Goal: Task Accomplishment & Management: Manage account settings

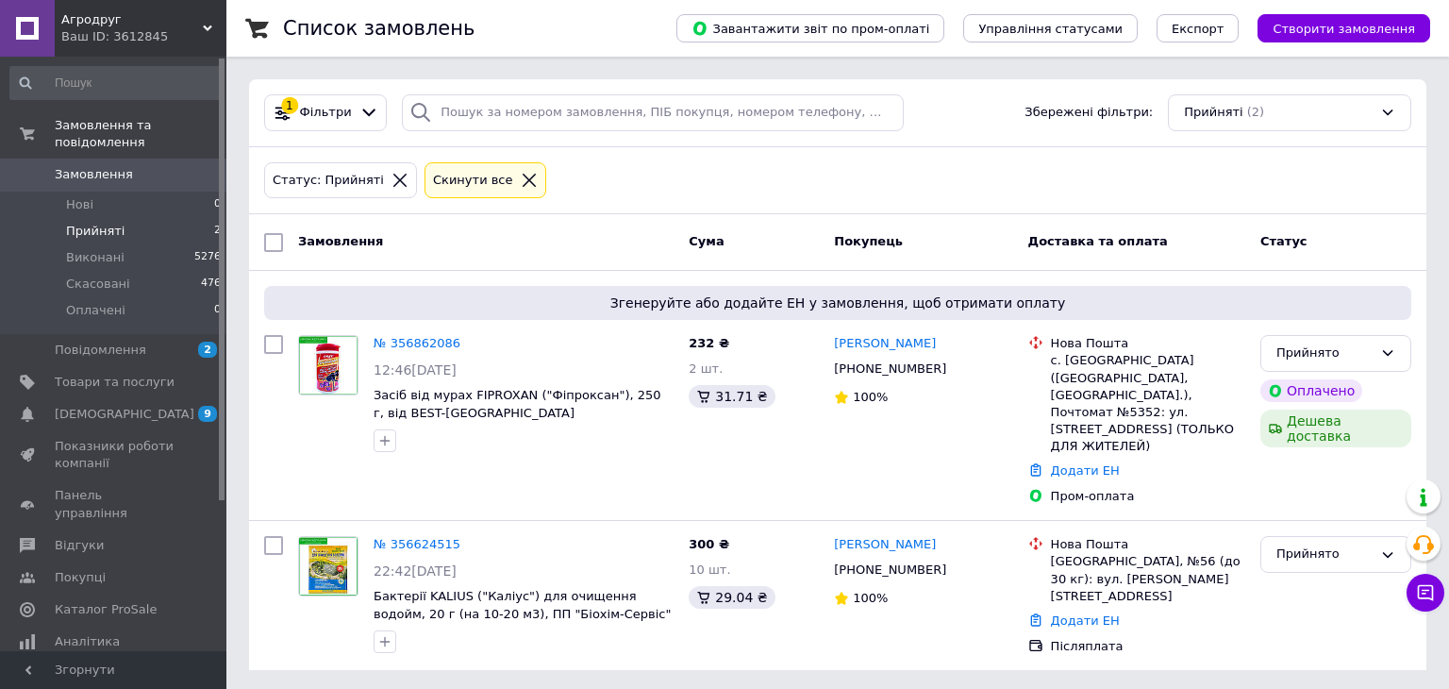
click at [82, 223] on span "Прийняті" at bounding box center [95, 231] width 58 height 17
click at [414, 350] on link "№ 356862086" at bounding box center [417, 343] width 87 height 14
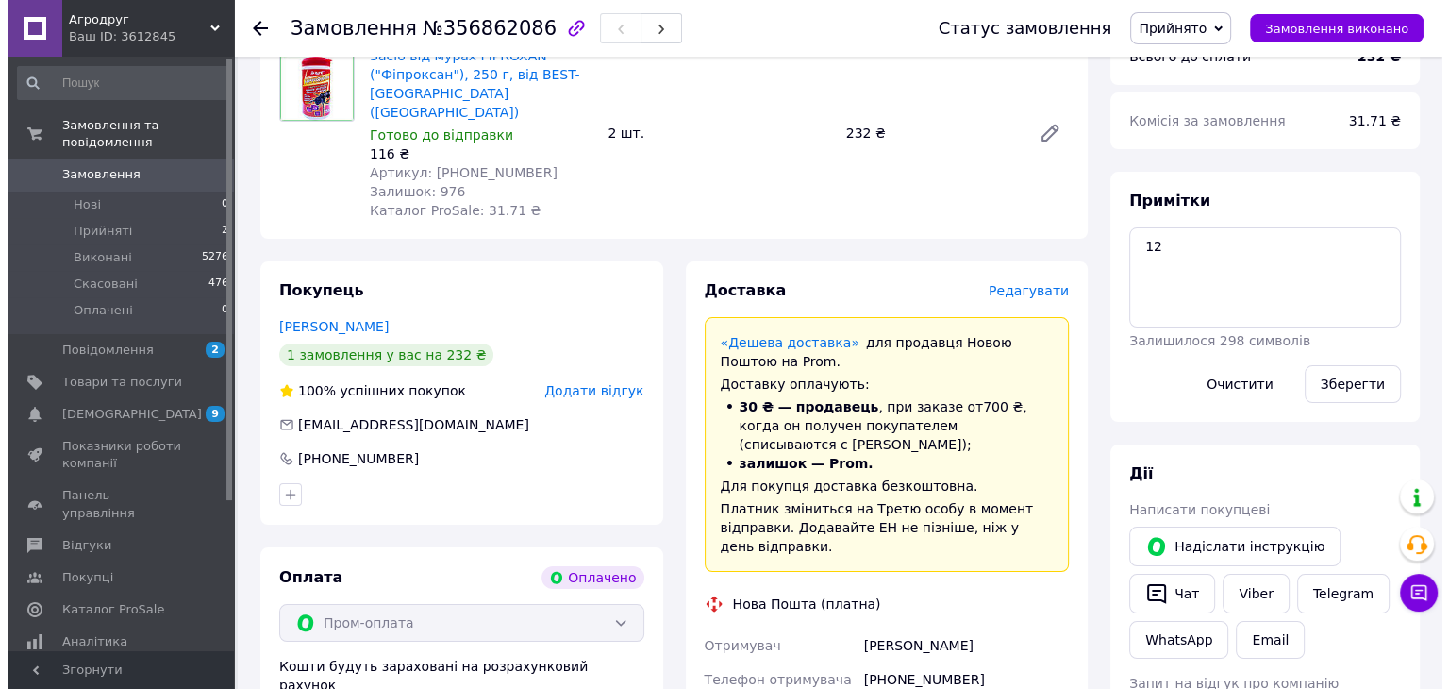
scroll to position [189, 0]
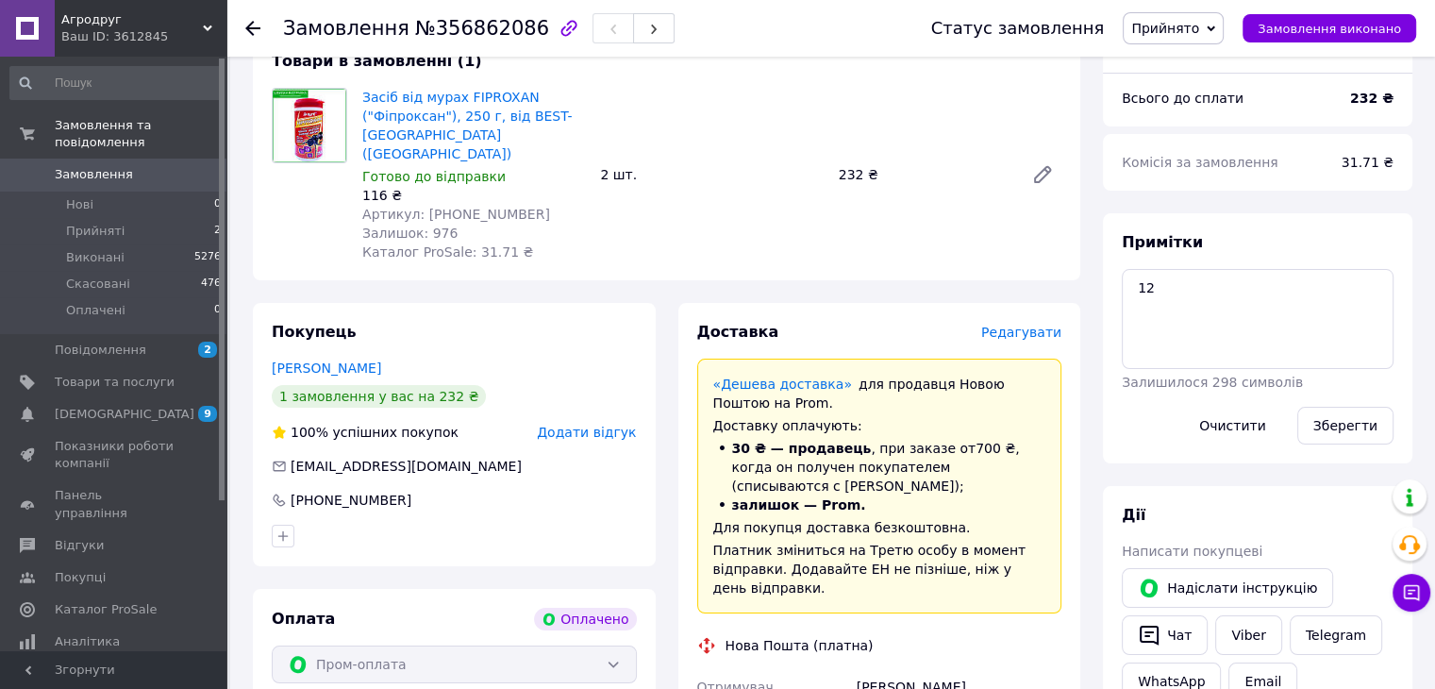
click at [1029, 325] on span "Редагувати" at bounding box center [1021, 332] width 80 height 15
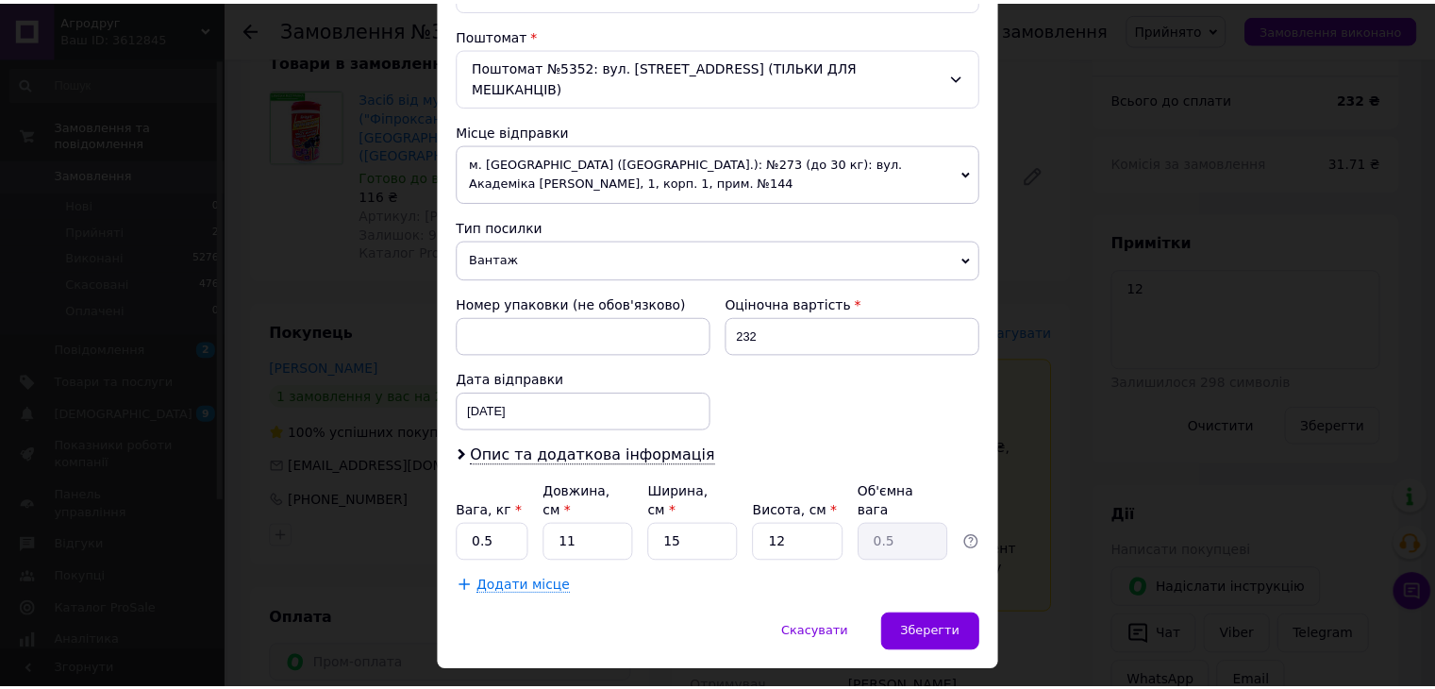
scroll to position [577, 0]
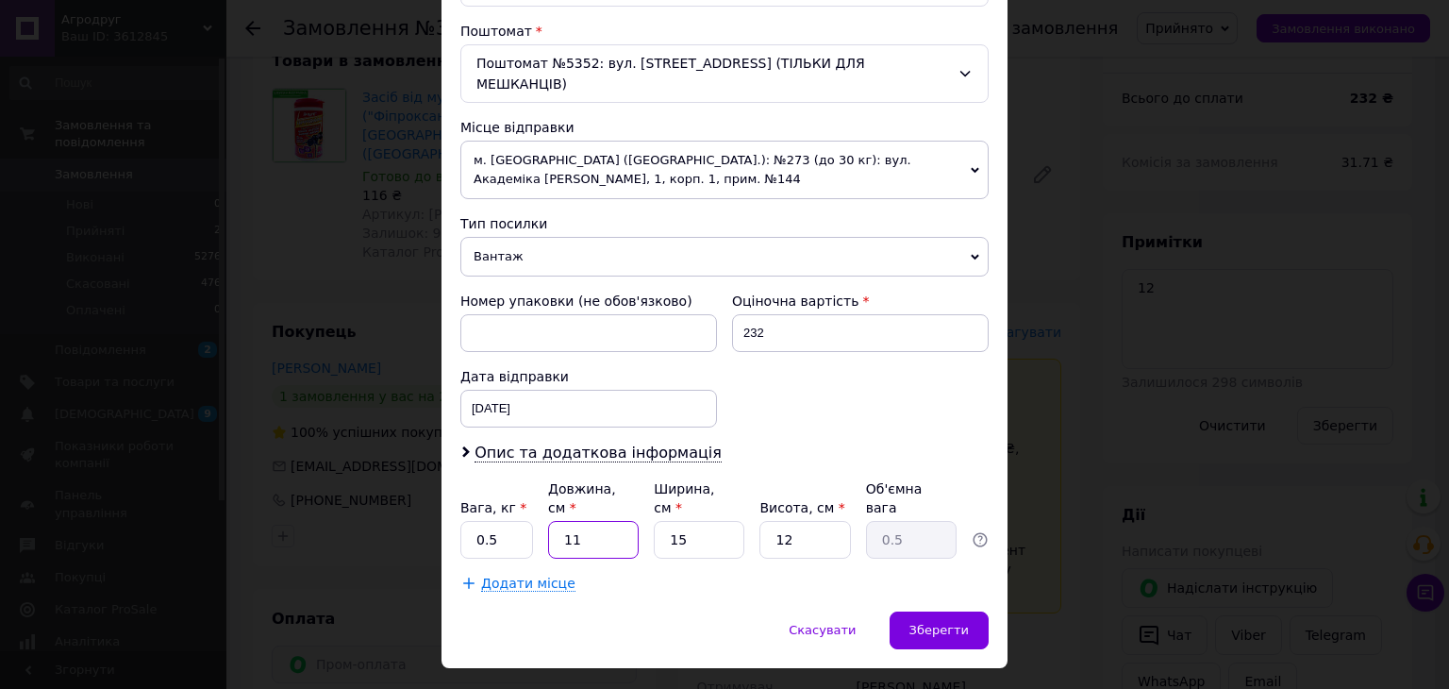
click at [611, 521] on input "11" at bounding box center [593, 540] width 91 height 38
type input "1"
type input "0.1"
type input "17"
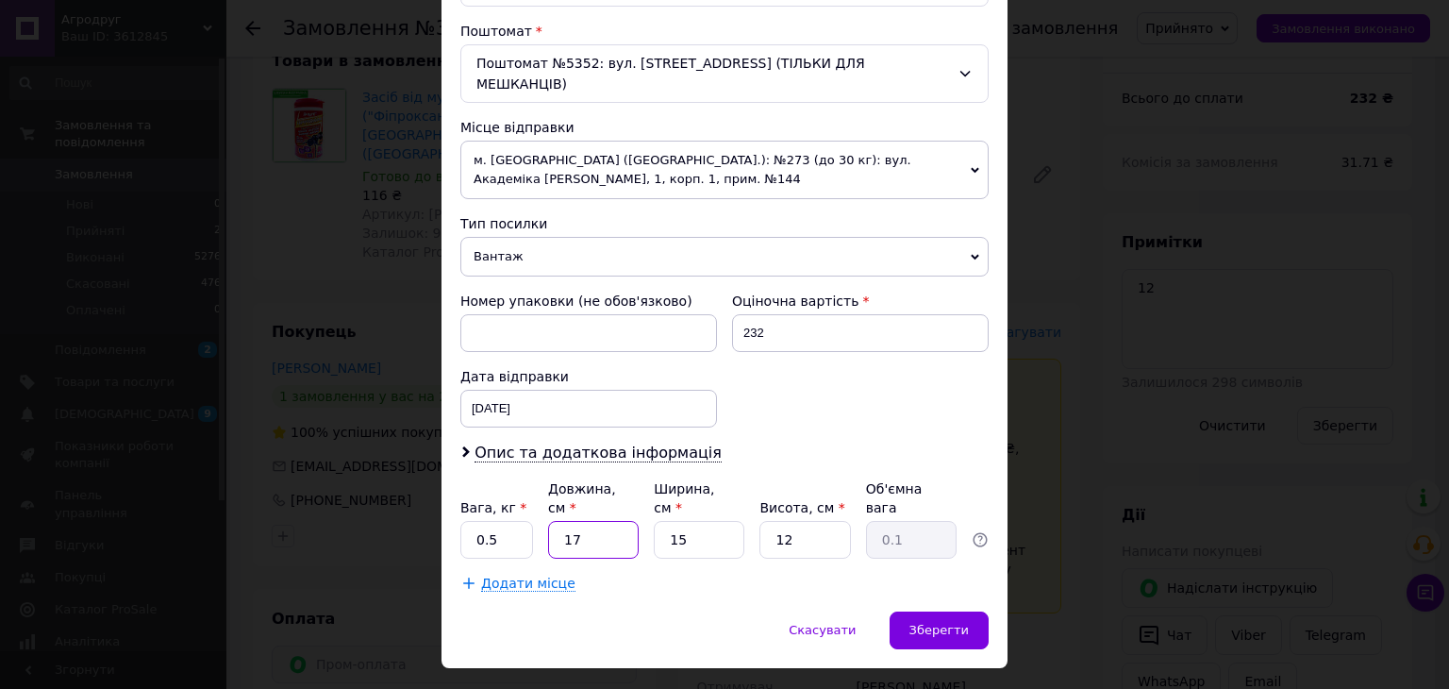
type input "0.77"
type input "17"
click at [679, 521] on input "15" at bounding box center [699, 540] width 91 height 38
type input "1"
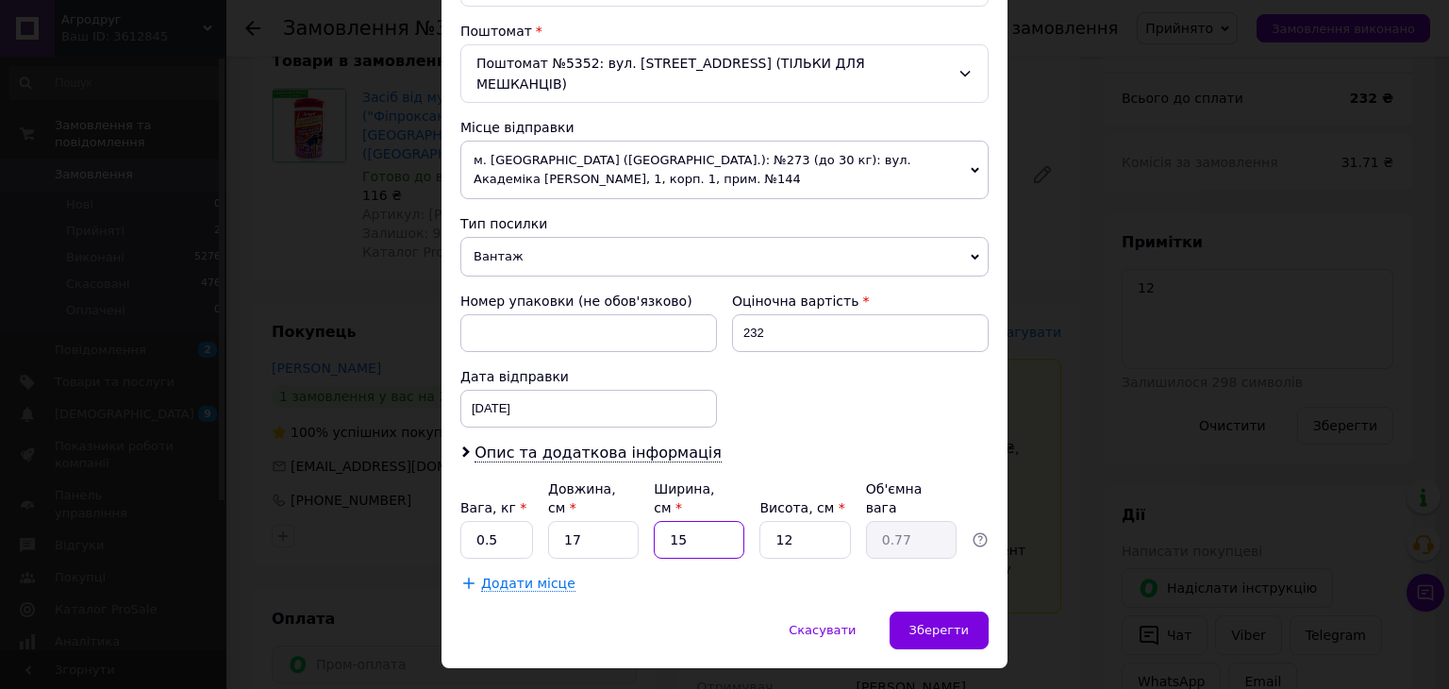
type input "0.1"
type input "12"
type input "0.61"
type input "12"
click at [781, 521] on input "12" at bounding box center [804, 540] width 91 height 38
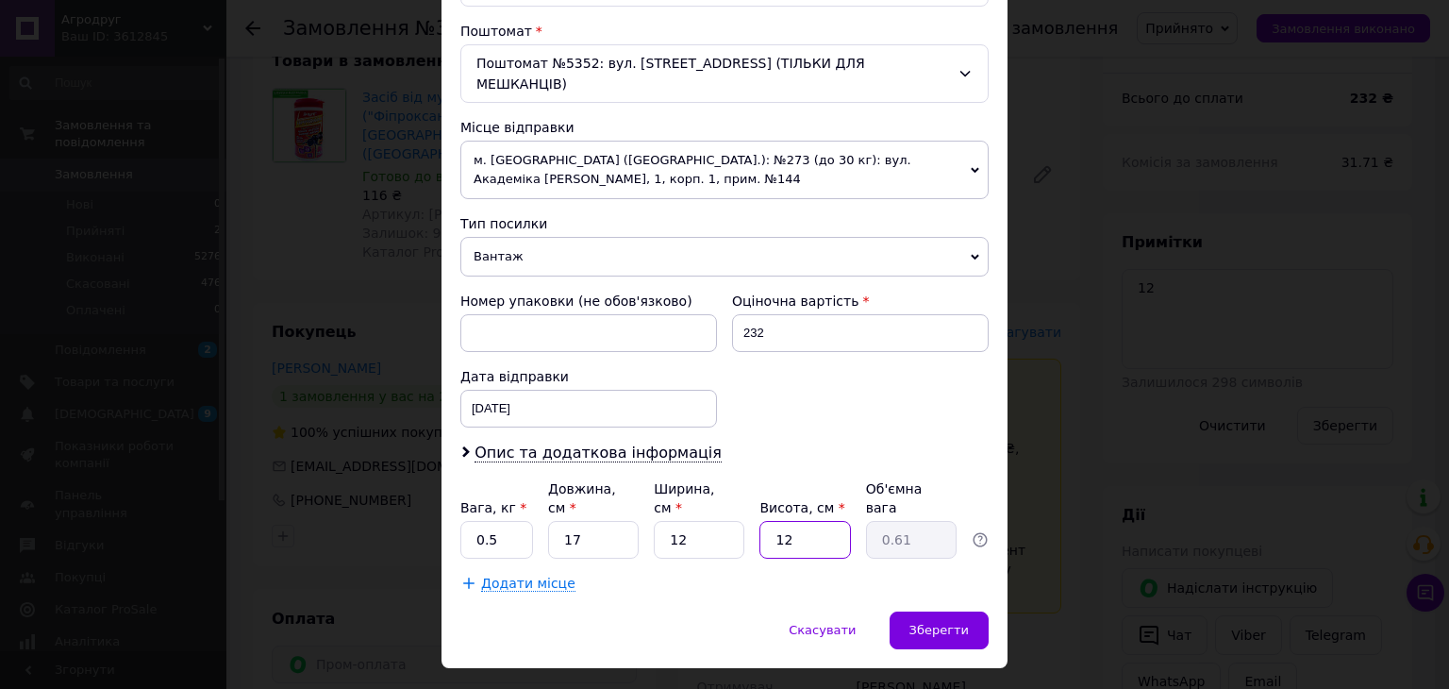
click at [781, 521] on input "12" at bounding box center [804, 540] width 91 height 38
type input "9"
type input "0.46"
type input "9"
click at [964, 623] on span "Зберегти" at bounding box center [938, 630] width 59 height 14
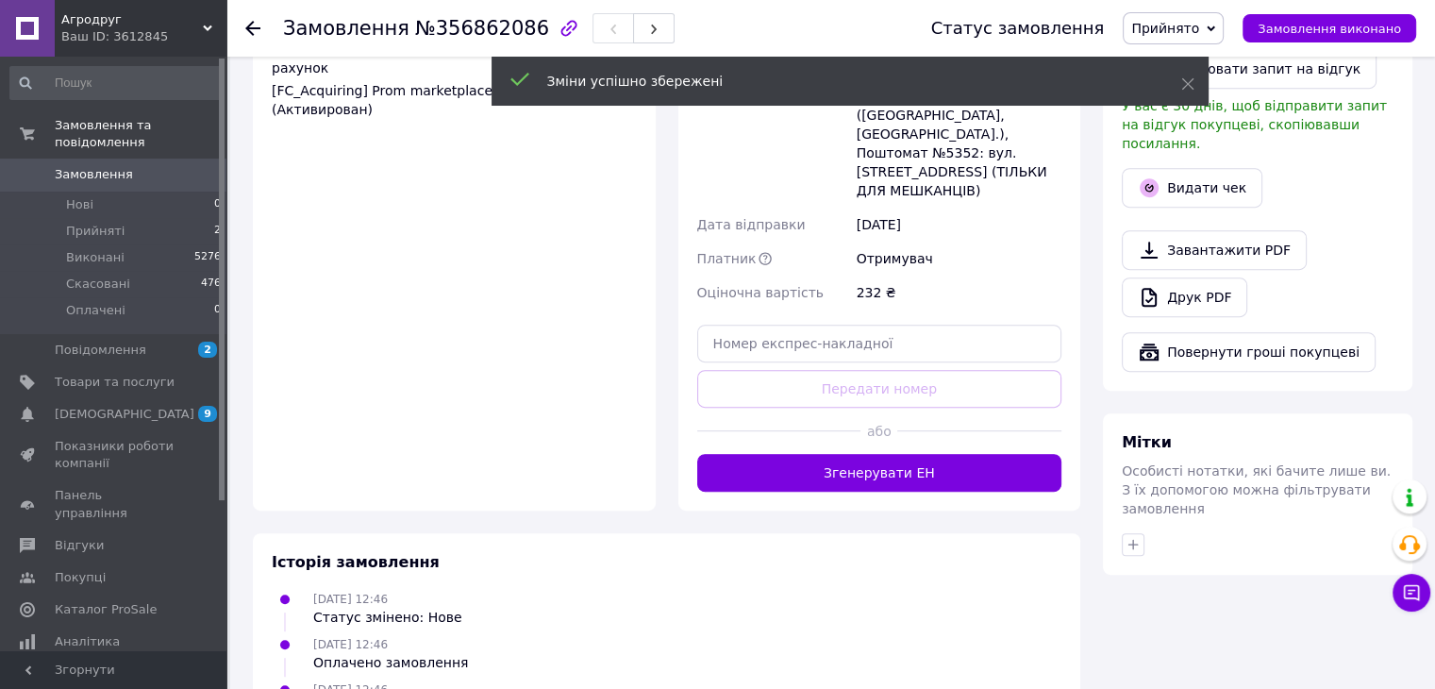
scroll to position [849, 0]
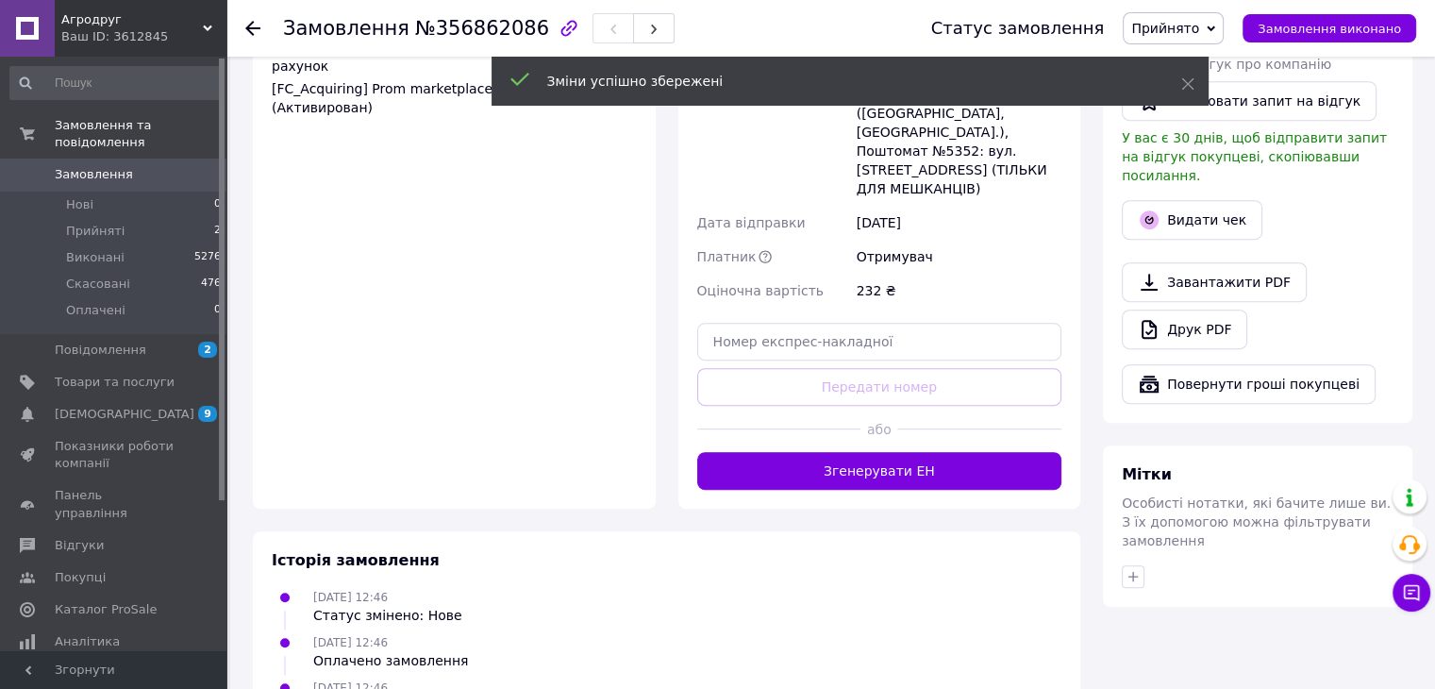
click at [871, 452] on button "Згенерувати ЕН" at bounding box center [879, 471] width 365 height 38
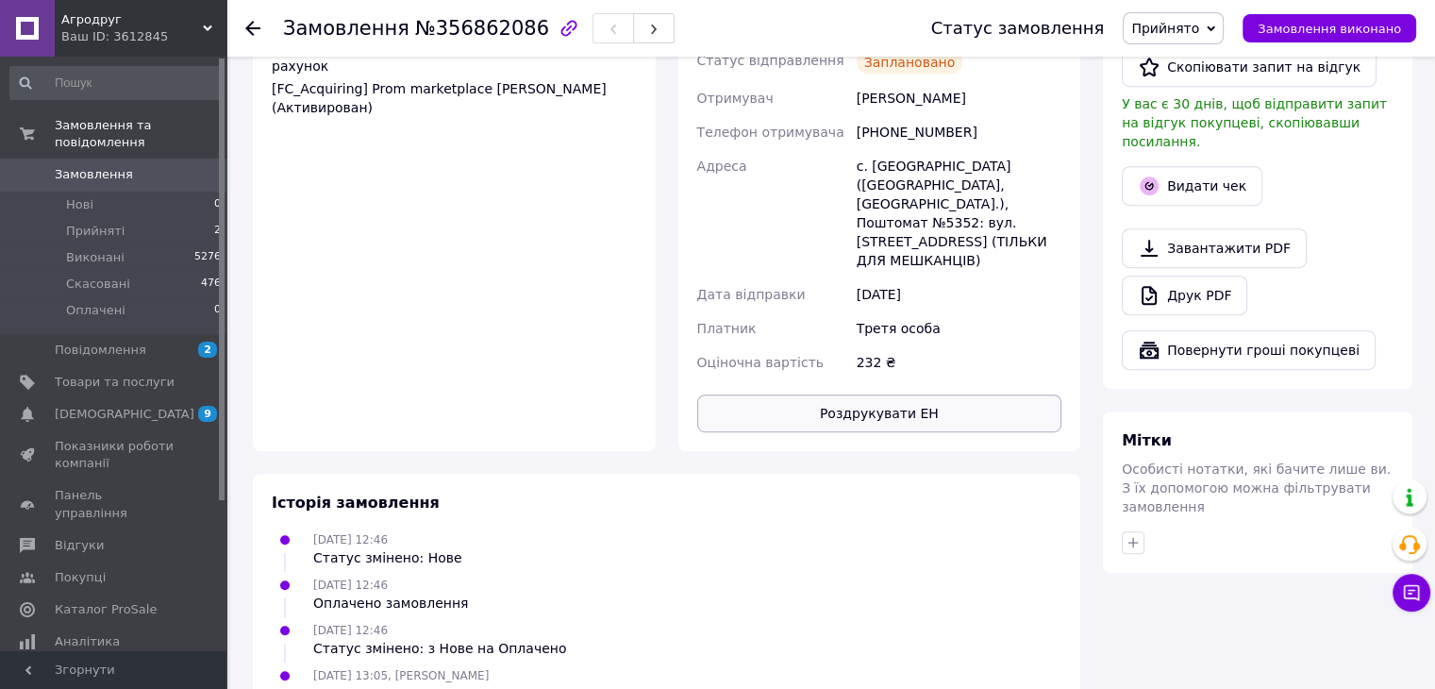
click at [886, 394] on button "Роздрукувати ЕН" at bounding box center [879, 413] width 365 height 38
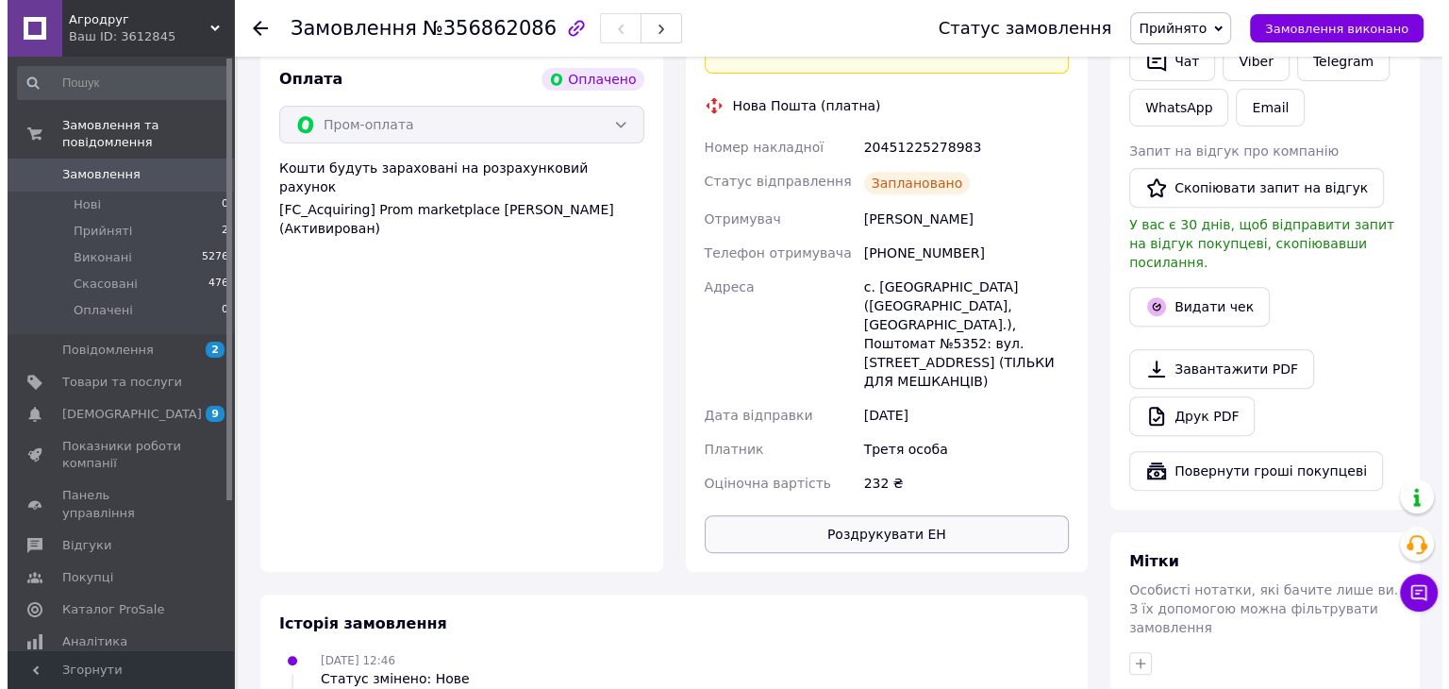
scroll to position [660, 0]
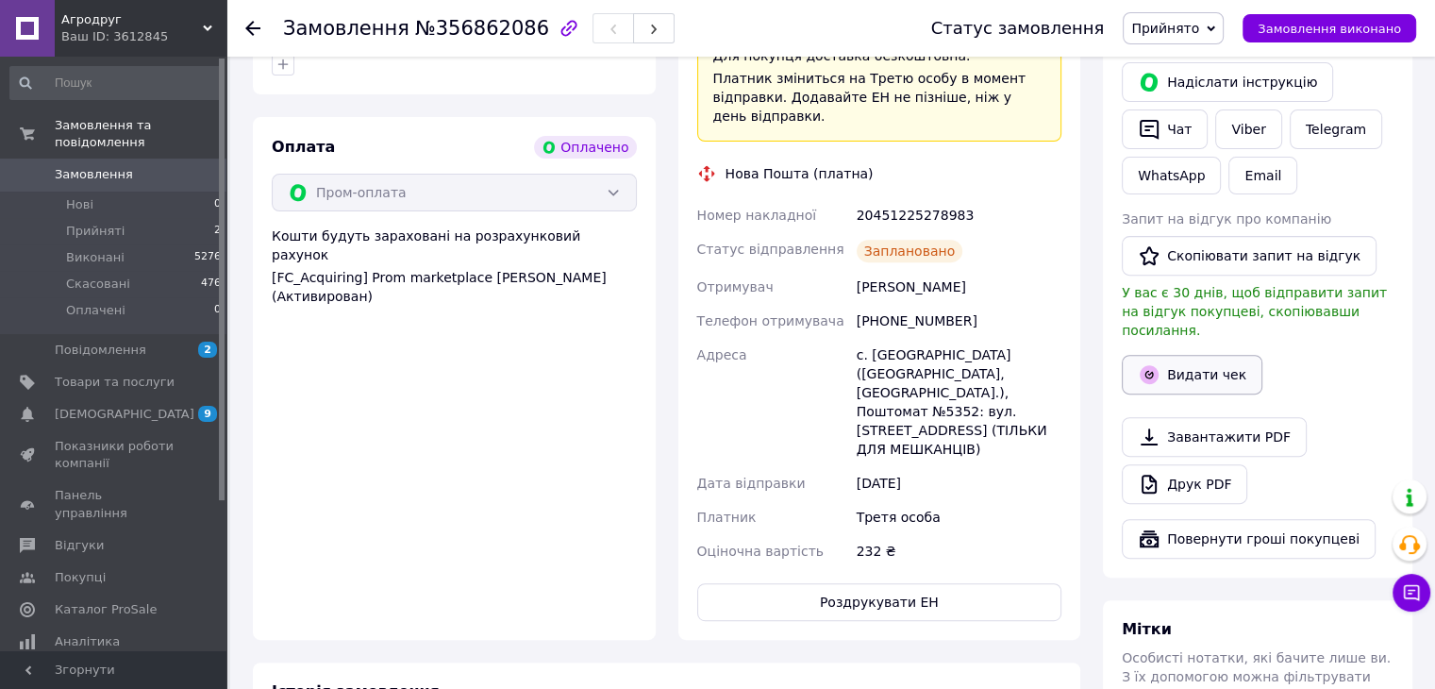
click at [1158, 363] on icon "button" at bounding box center [1149, 374] width 23 height 23
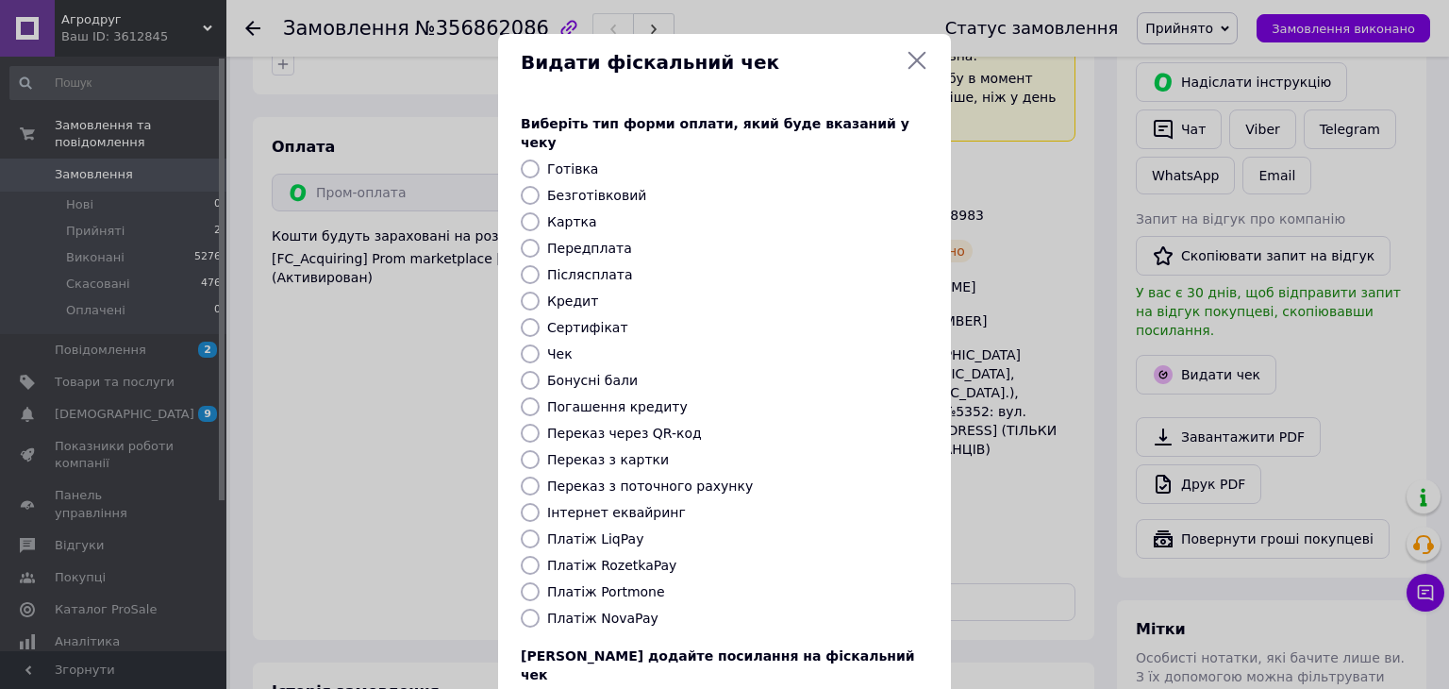
click at [521, 186] on input "Безготівковий" at bounding box center [530, 195] width 19 height 19
radio input "true"
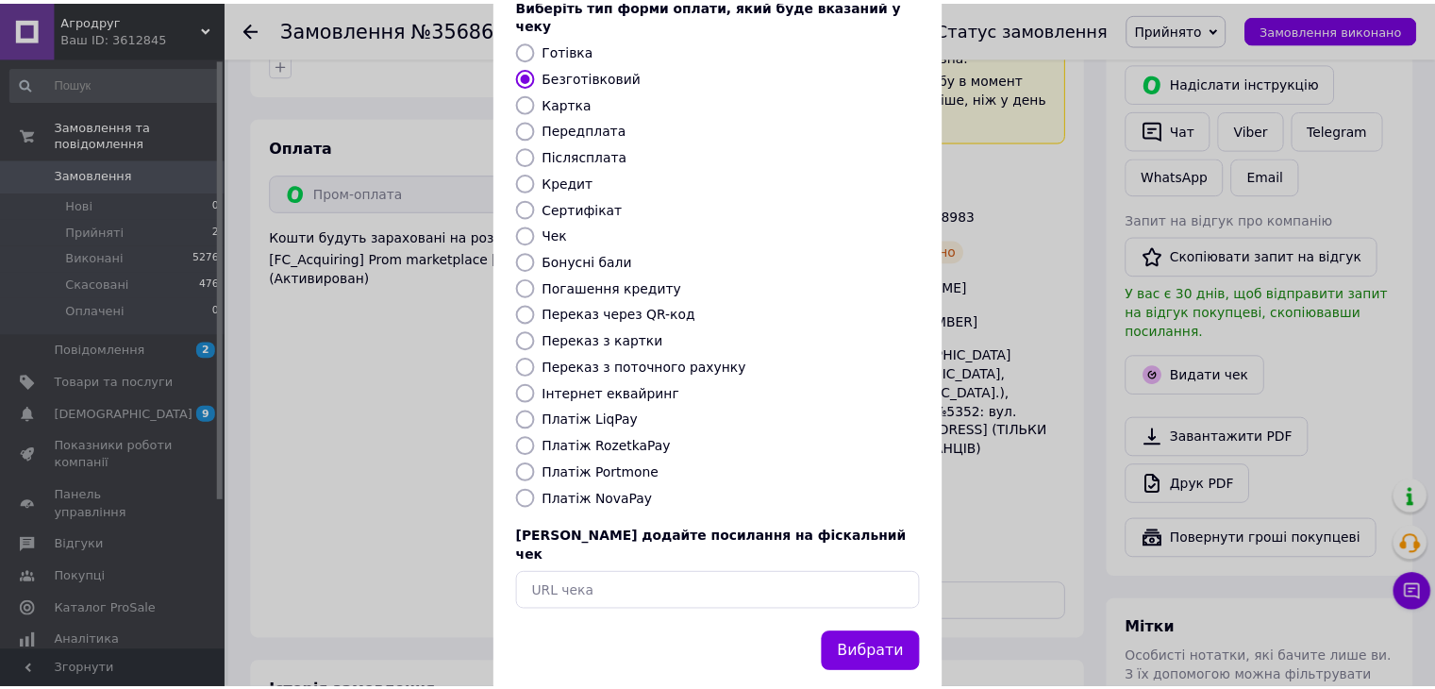
scroll to position [121, 0]
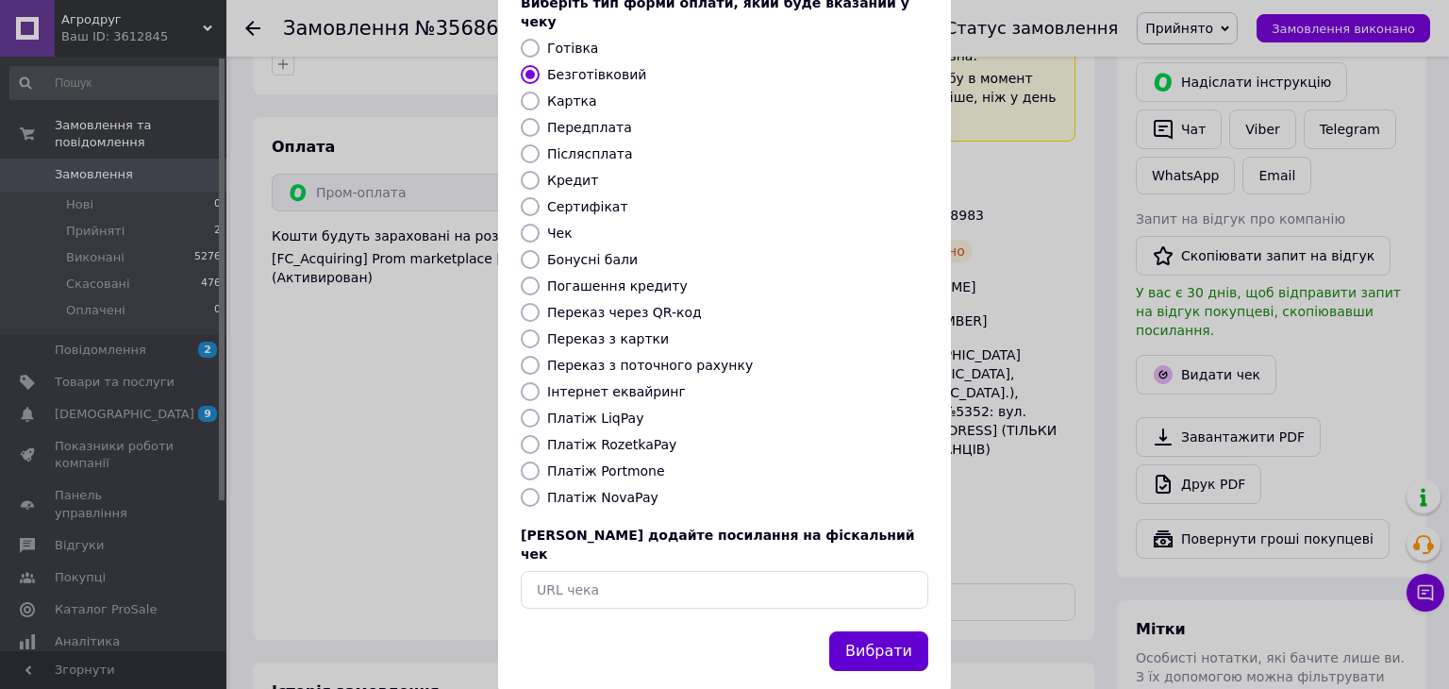
click at [883, 631] on button "Вибрати" at bounding box center [878, 651] width 99 height 41
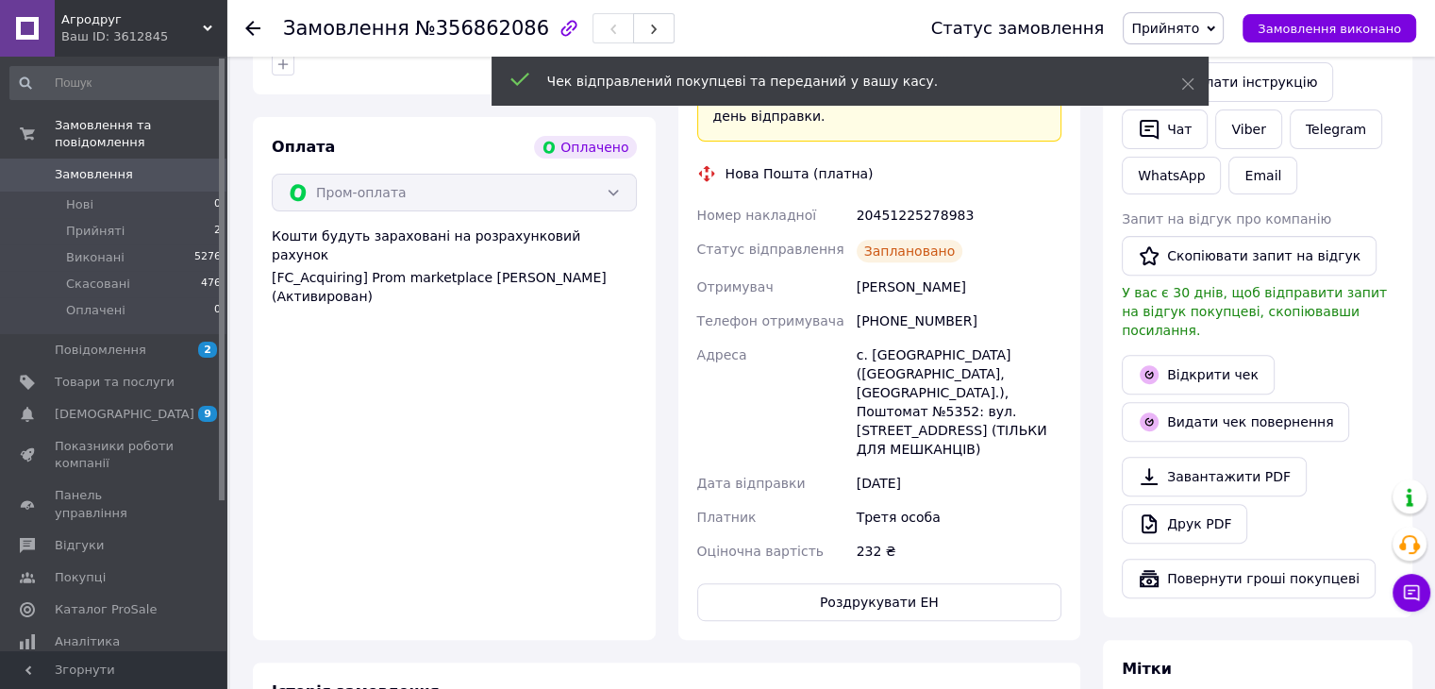
click at [1317, 29] on span "Замовлення виконано" at bounding box center [1329, 29] width 143 height 14
click at [144, 218] on li "Прийняті 2" at bounding box center [116, 231] width 232 height 26
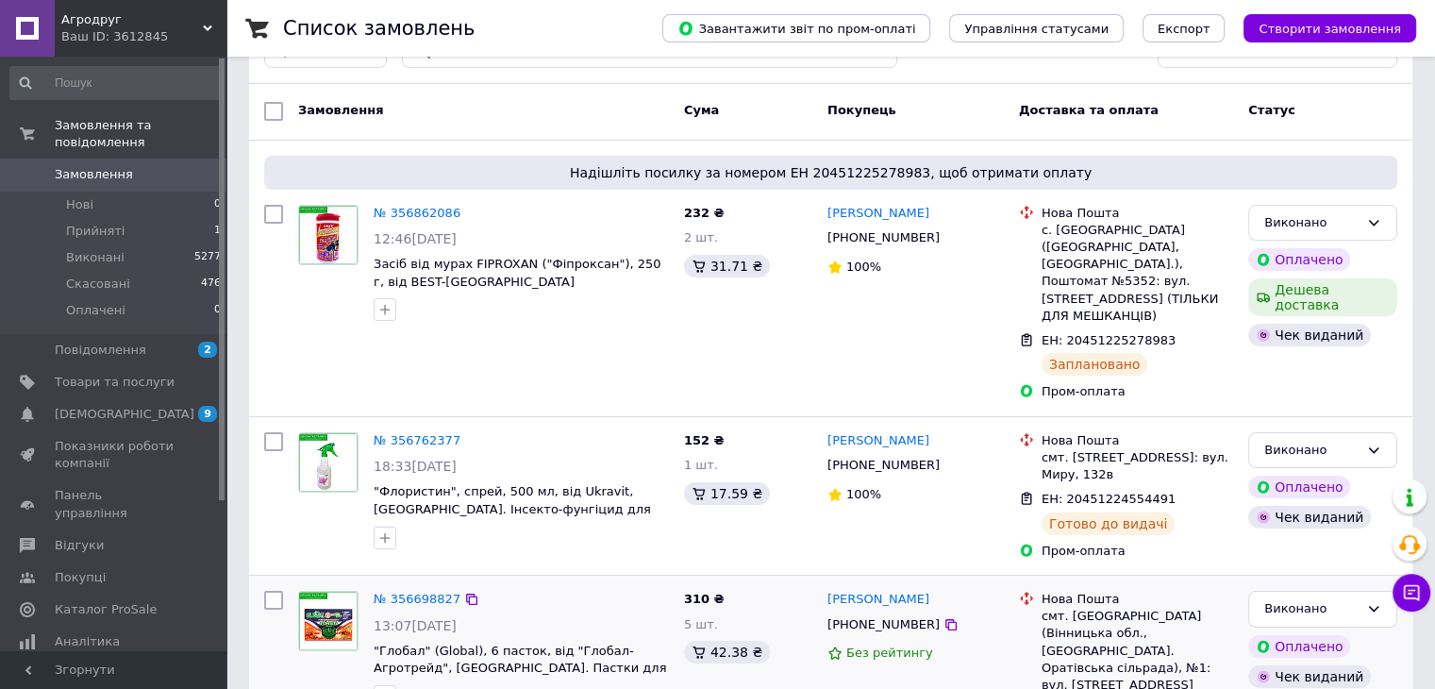
scroll to position [94, 0]
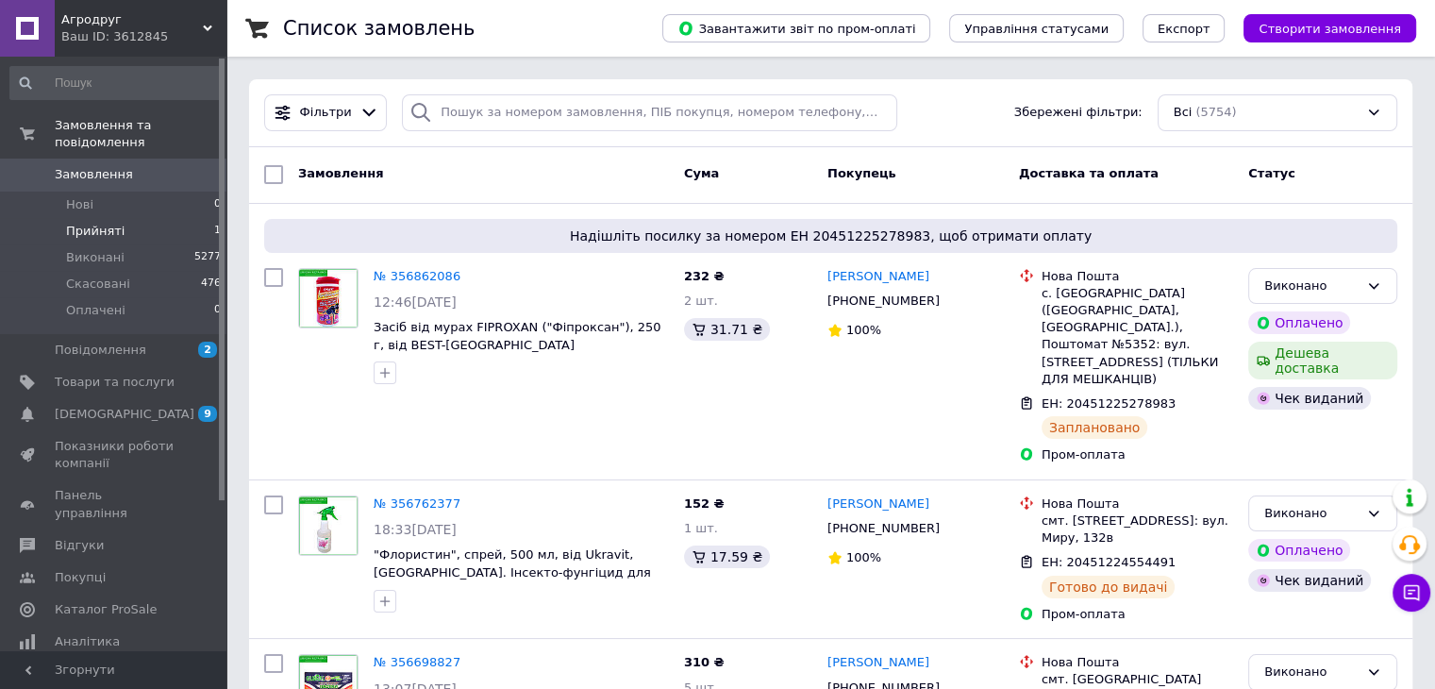
click at [121, 218] on li "Прийняті 1" at bounding box center [116, 231] width 232 height 26
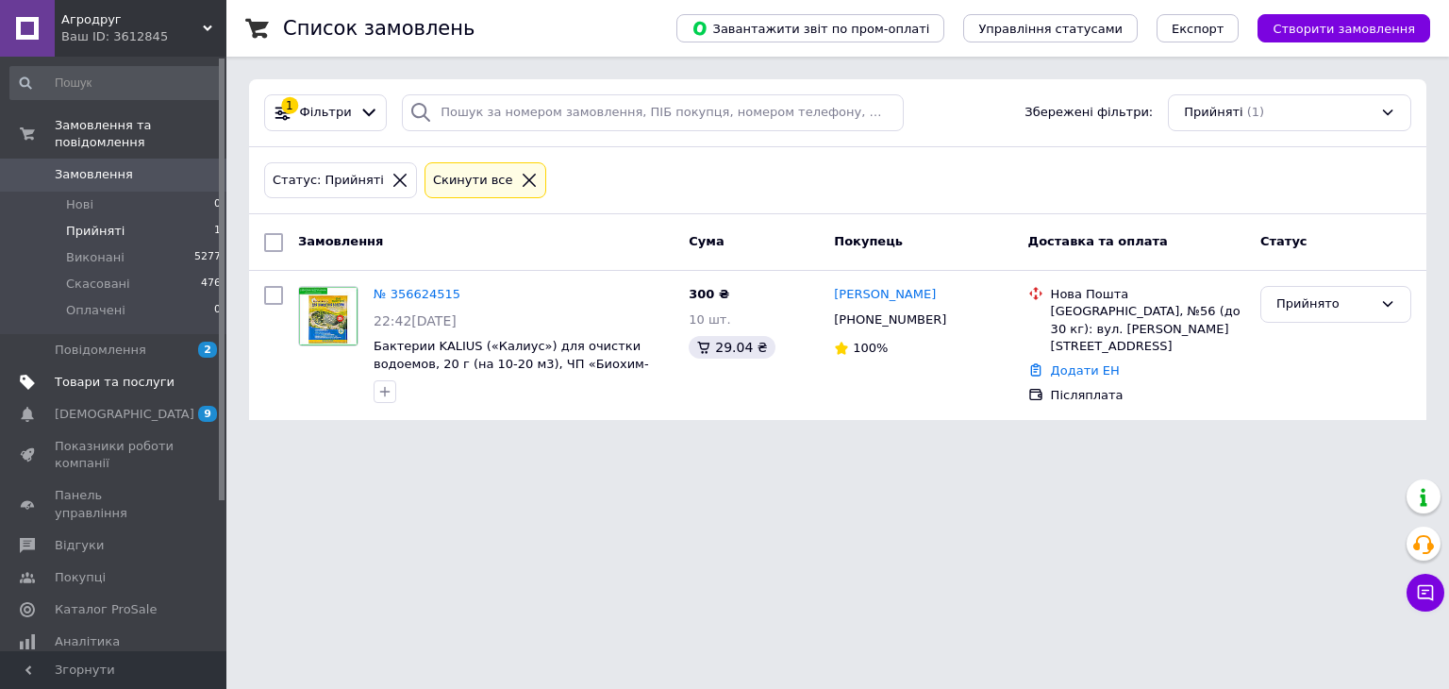
click at [121, 374] on span "Товари та послуги" at bounding box center [115, 382] width 120 height 17
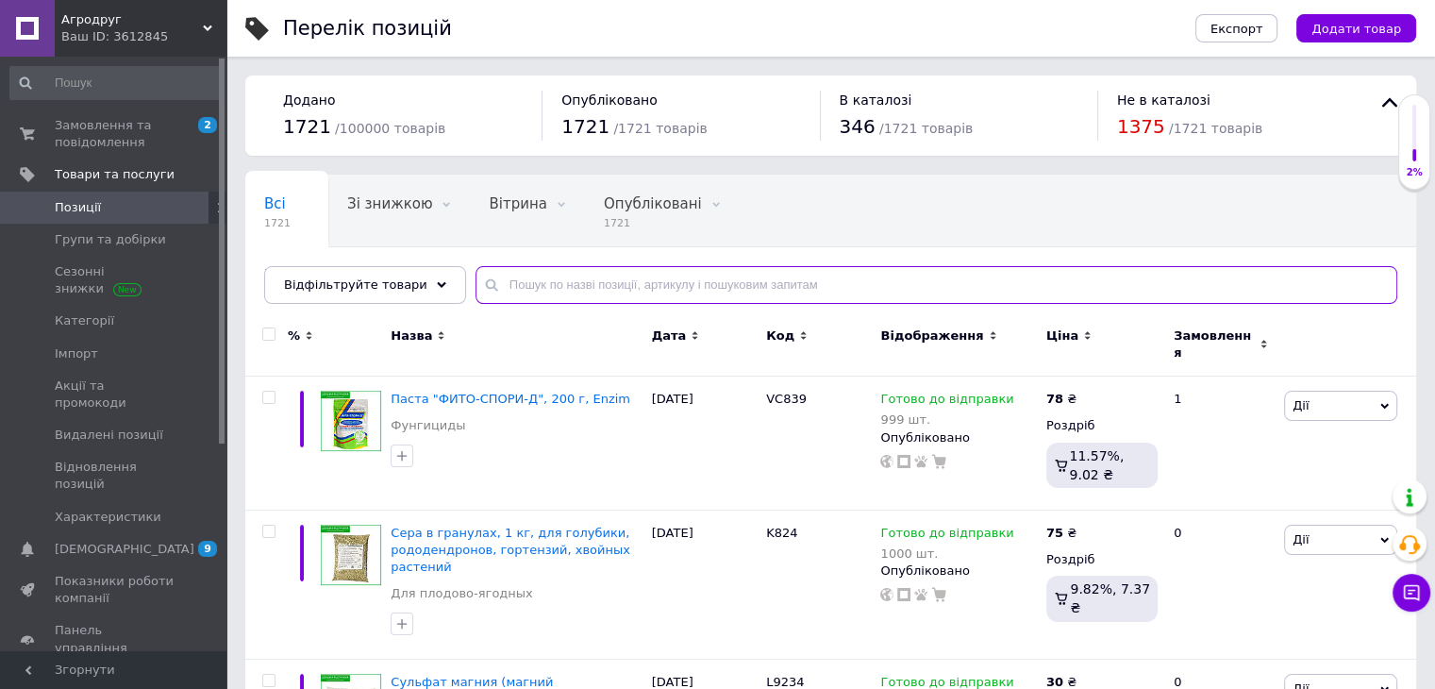
click at [586, 280] on input "text" at bounding box center [936, 285] width 922 height 38
type input "лінтур"
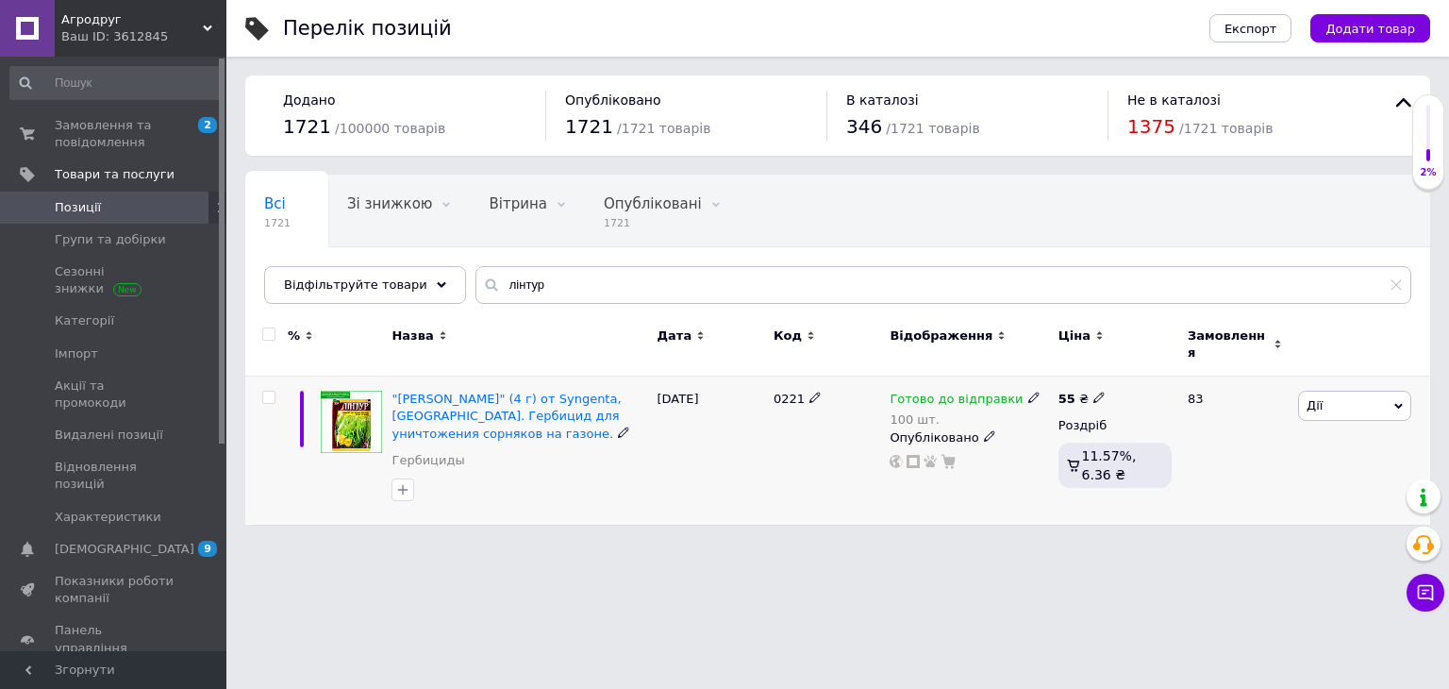
click at [1028, 392] on icon at bounding box center [1033, 397] width 11 height 11
click at [1079, 455] on li "Немає в наявності" at bounding box center [1130, 468] width 179 height 26
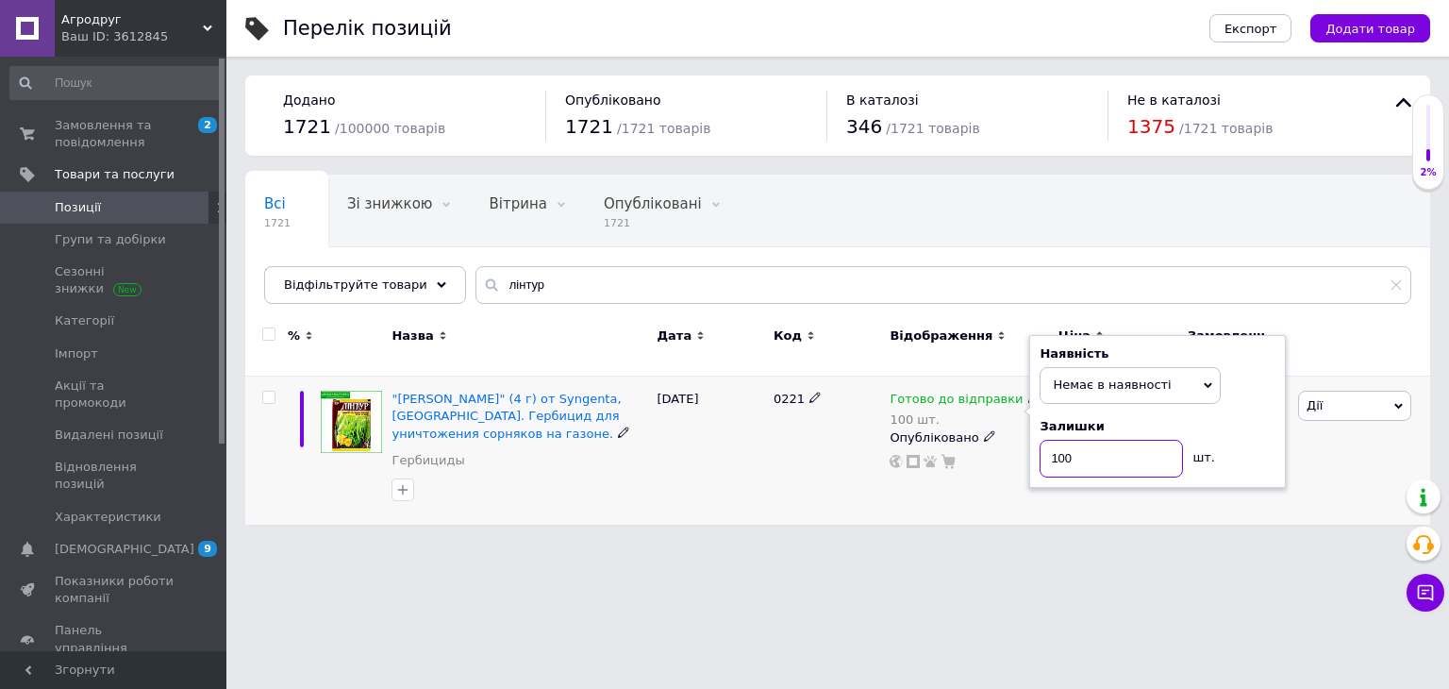
click at [1079, 441] on input "100" at bounding box center [1111, 459] width 143 height 38
type input "0"
click at [981, 468] on div "Готово до відправки 100 шт. Наявність Немає в наявності В наявності Під замовле…" at bounding box center [969, 450] width 168 height 148
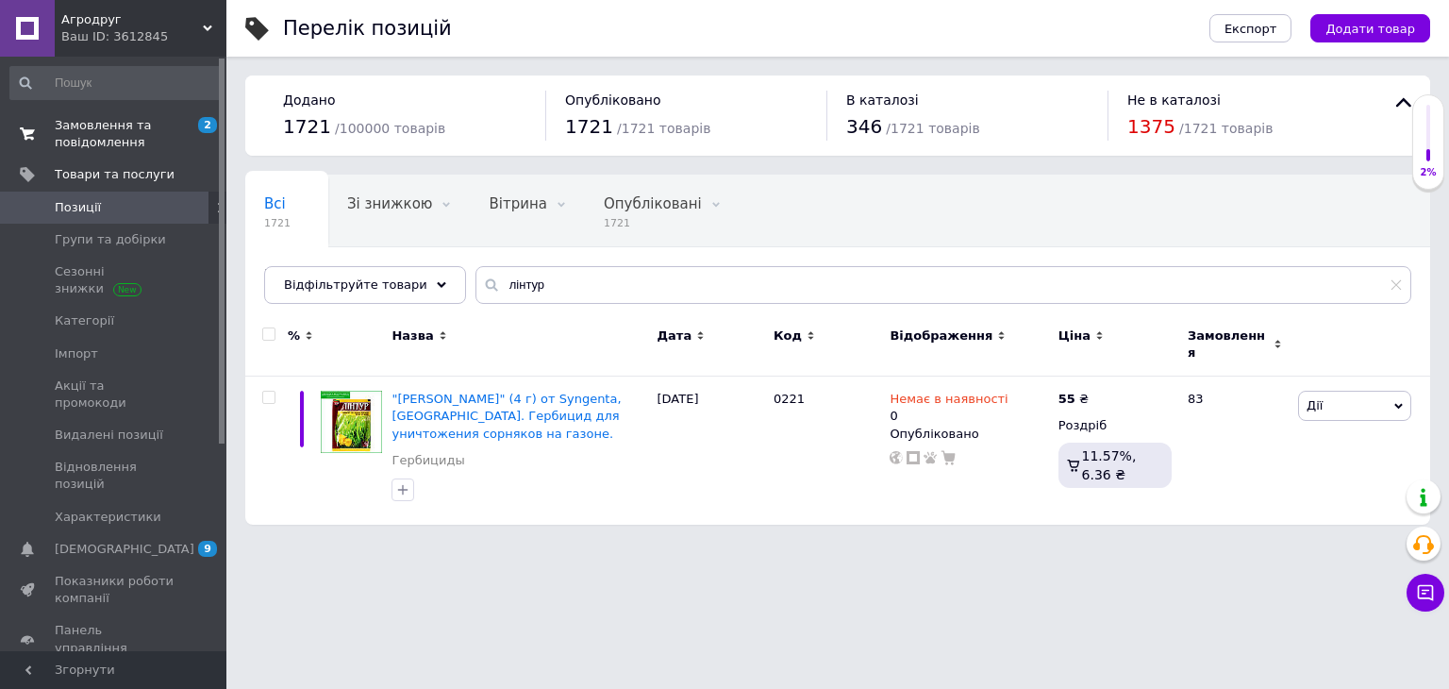
click at [94, 152] on link "Замовлення та повідомлення 2 0" at bounding box center [116, 133] width 232 height 49
